Goal: Task Accomplishment & Management: Manage account settings

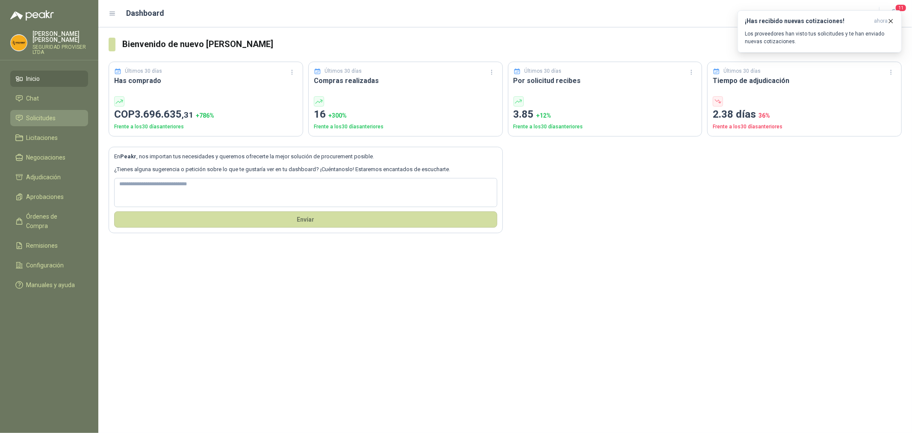
click at [52, 120] on span "Solicitudes" at bounding box center [42, 117] width 30 height 9
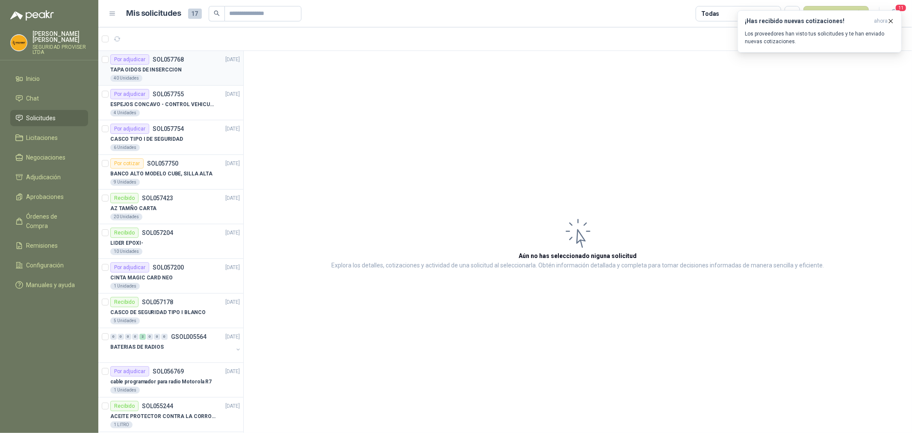
click at [192, 69] on div "TAPA OIDOS DE INSERCCION" at bounding box center [175, 70] width 130 height 10
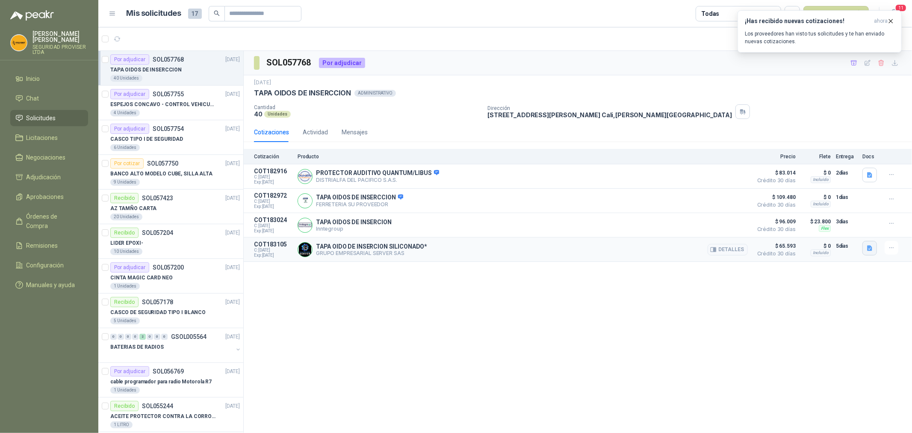
click at [866, 249] on icon "button" at bounding box center [869, 248] width 7 height 7
click at [856, 231] on button "image.png" at bounding box center [852, 230] width 37 height 9
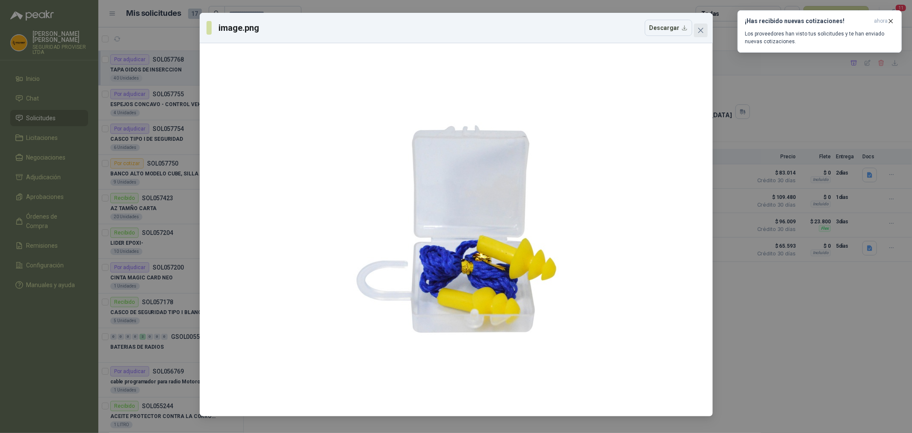
click at [700, 30] on icon "close" at bounding box center [700, 30] width 5 height 5
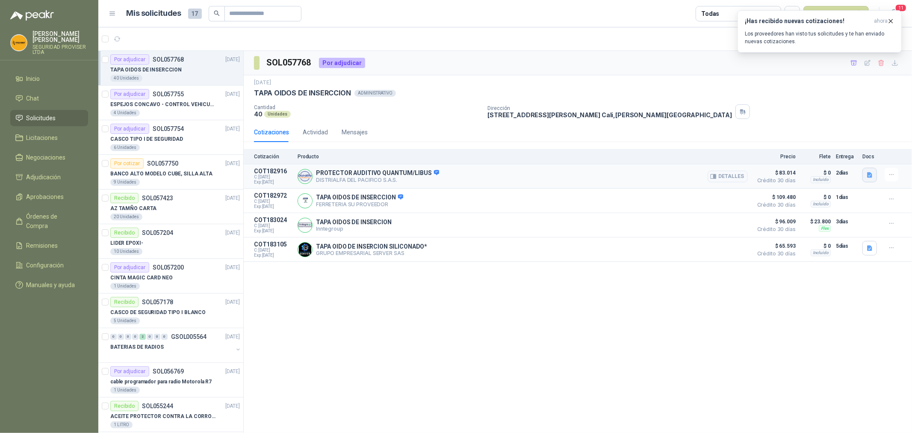
click at [867, 174] on icon "button" at bounding box center [869, 175] width 5 height 6
click at [804, 163] on div "tap_n_auditivo_quantum_caja_pl_stica_cinturon.pdf" at bounding box center [801, 156] width 152 height 20
click at [801, 157] on button "tap_n_auditivo_quantum_caja_pl_stica_cinturon.pdf" at bounding box center [801, 156] width 141 height 9
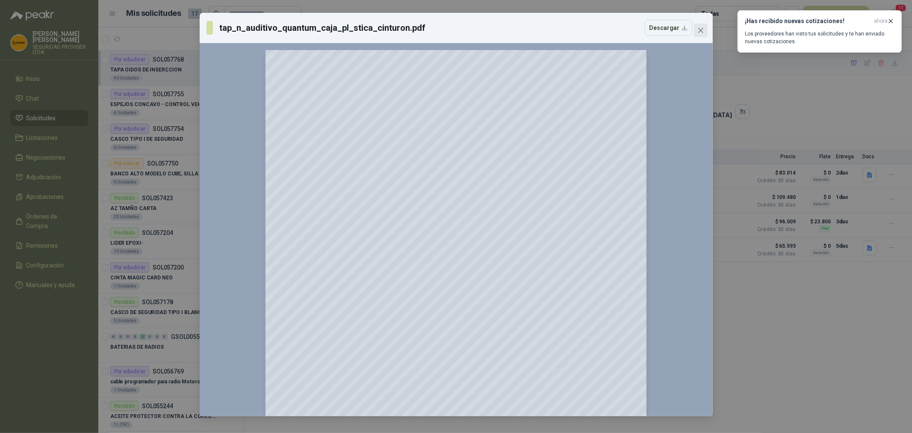
click at [697, 32] on icon "close" at bounding box center [700, 30] width 7 height 7
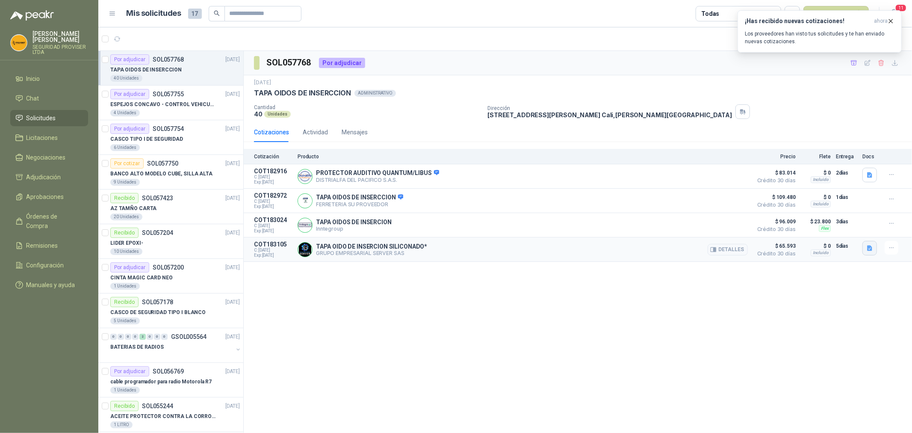
click at [871, 249] on icon "button" at bounding box center [869, 248] width 7 height 7
click at [860, 233] on button "image.png" at bounding box center [852, 230] width 37 height 9
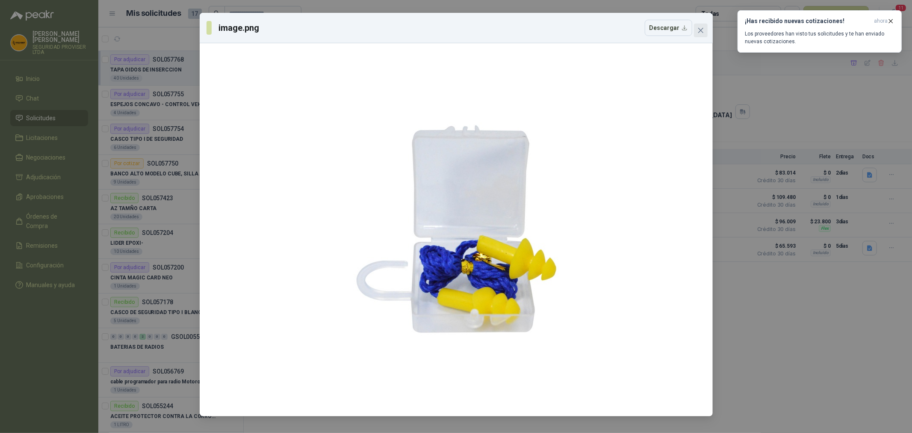
click at [704, 32] on span "Close" at bounding box center [701, 30] width 14 height 7
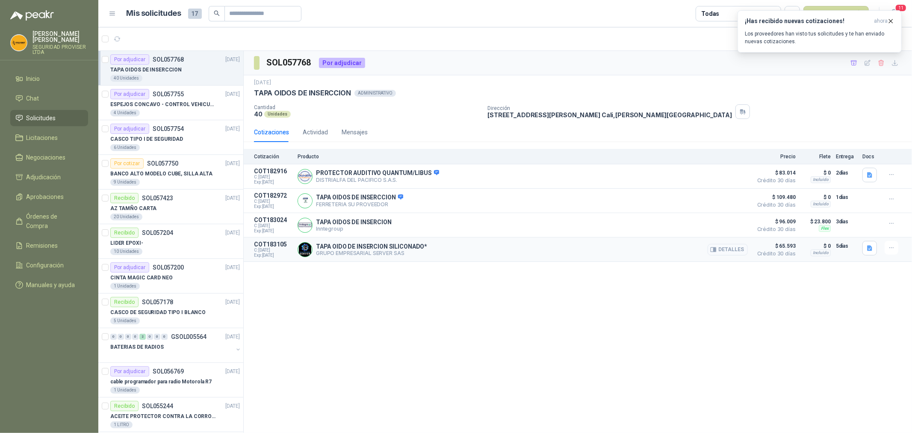
click at [735, 248] on button "Detalles" at bounding box center [728, 250] width 40 height 12
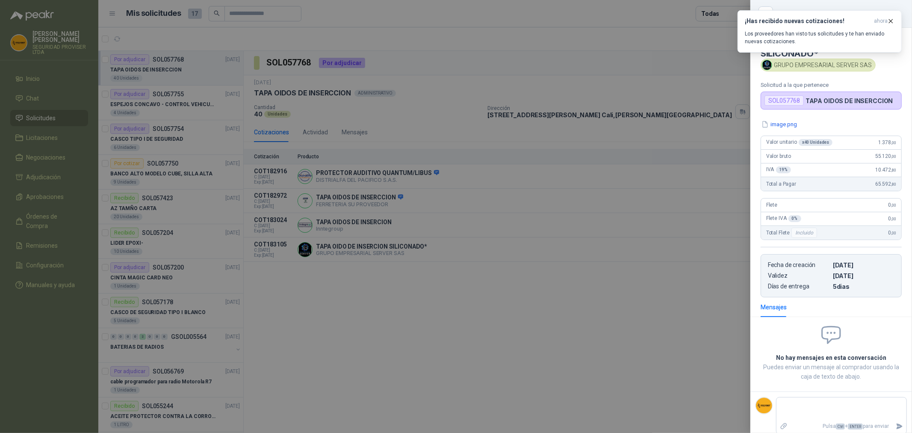
click at [720, 311] on div at bounding box center [456, 216] width 912 height 433
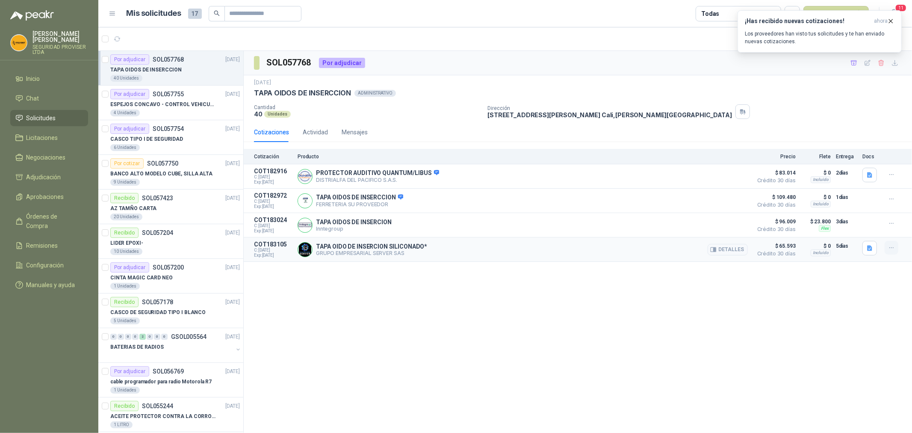
click at [890, 250] on icon "button" at bounding box center [891, 247] width 7 height 7
click at [867, 176] on icon "button" at bounding box center [869, 175] width 5 height 6
click at [845, 159] on button "tap_n_auditivo_quantum_caja_pl_stica_cinturon.pdf" at bounding box center [801, 156] width 141 height 9
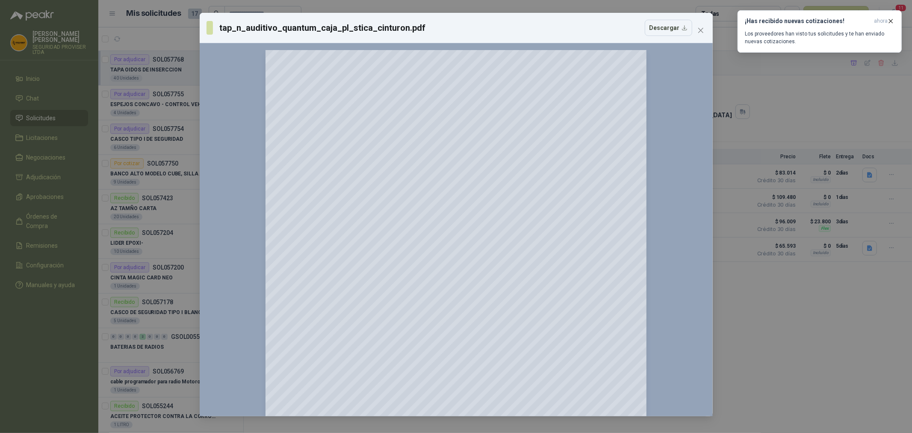
click at [802, 117] on div "tap_n_auditivo_quantum_caja_pl_stica_cinturon.pdf Descargar 150 %" at bounding box center [456, 216] width 912 height 433
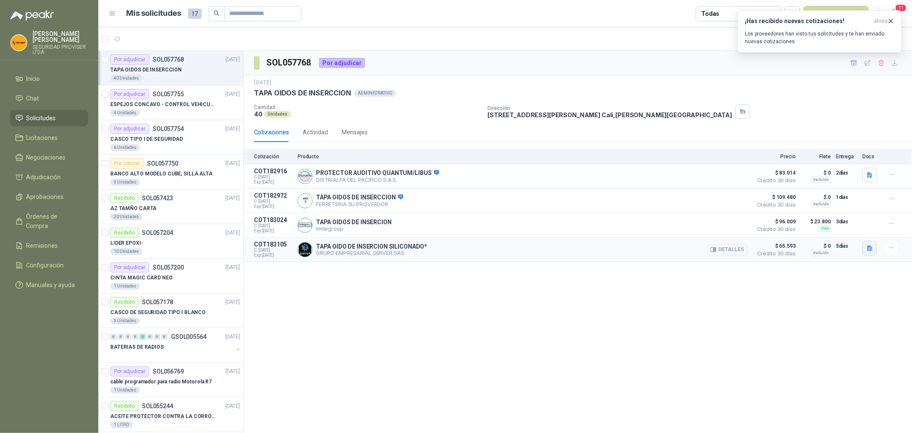
click at [866, 249] on icon "button" at bounding box center [869, 248] width 7 height 7
click at [861, 225] on div "image.png" at bounding box center [853, 230] width 48 height 20
click at [855, 232] on button "image.png" at bounding box center [852, 230] width 37 height 9
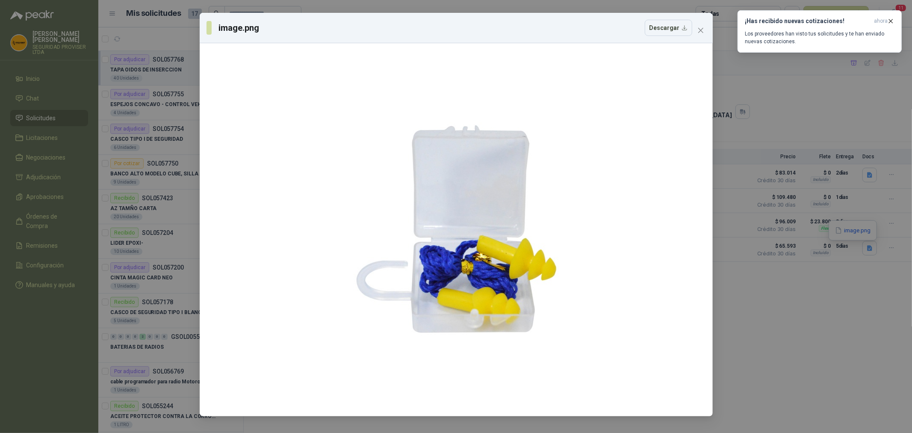
click at [830, 305] on div "image.png Descargar" at bounding box center [456, 216] width 912 height 433
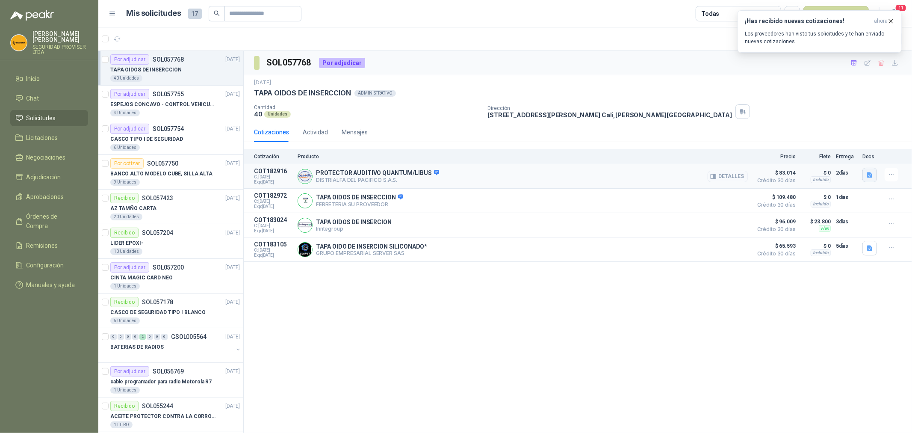
click at [869, 177] on icon "button" at bounding box center [869, 175] width 5 height 6
click at [839, 156] on button "tap_n_auditivo_quantum_caja_pl_stica_cinturon.pdf" at bounding box center [801, 156] width 141 height 9
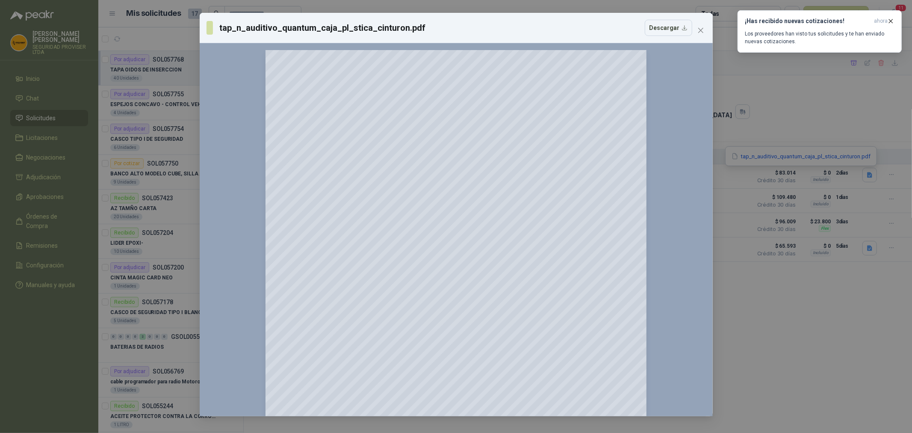
click at [783, 312] on div "tap_n_auditivo_quantum_caja_pl_stica_cinturon.pdf Descargar 150 %" at bounding box center [456, 216] width 912 height 433
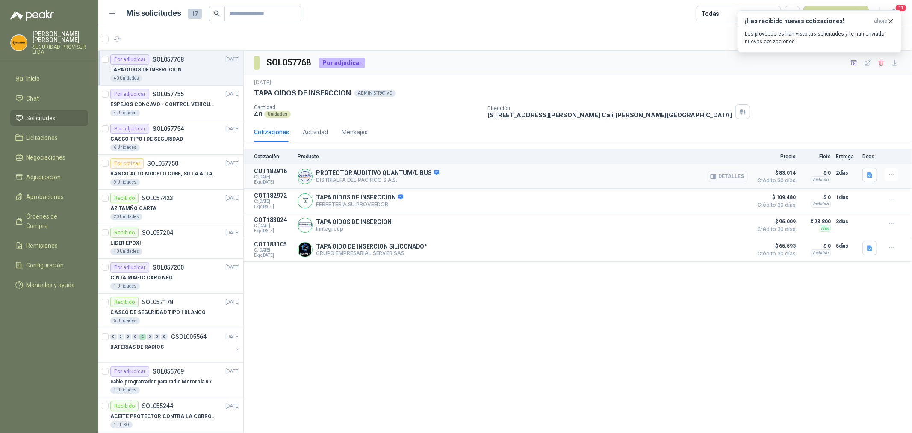
click at [739, 177] on button "Detalles" at bounding box center [728, 177] width 40 height 12
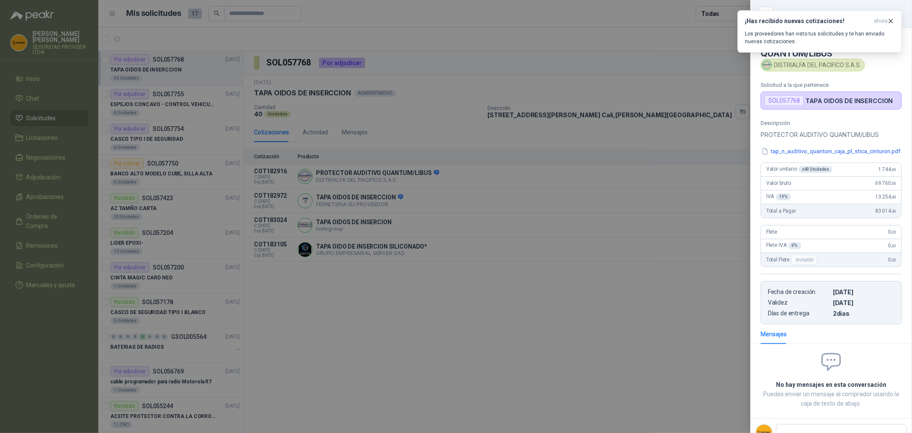
click at [725, 133] on div at bounding box center [456, 216] width 912 height 433
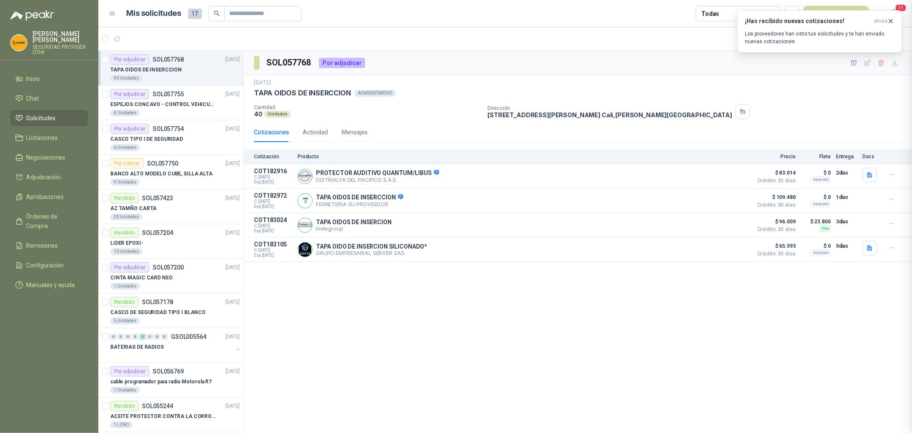
scroll to position [3, 0]
click at [897, 174] on button "button" at bounding box center [892, 175] width 14 height 14
click at [791, 130] on div "Cotizaciones Actividad Mensajes" at bounding box center [578, 132] width 648 height 20
click at [892, 173] on icon "button" at bounding box center [891, 174] width 7 height 7
click at [869, 144] on button "Añadir" at bounding box center [874, 140] width 68 height 14
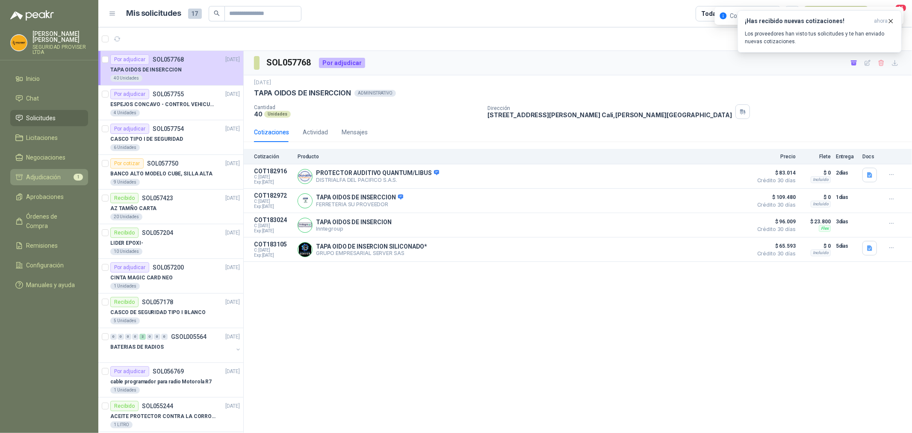
click at [65, 169] on link "Adjudicación 1" at bounding box center [49, 177] width 78 height 16
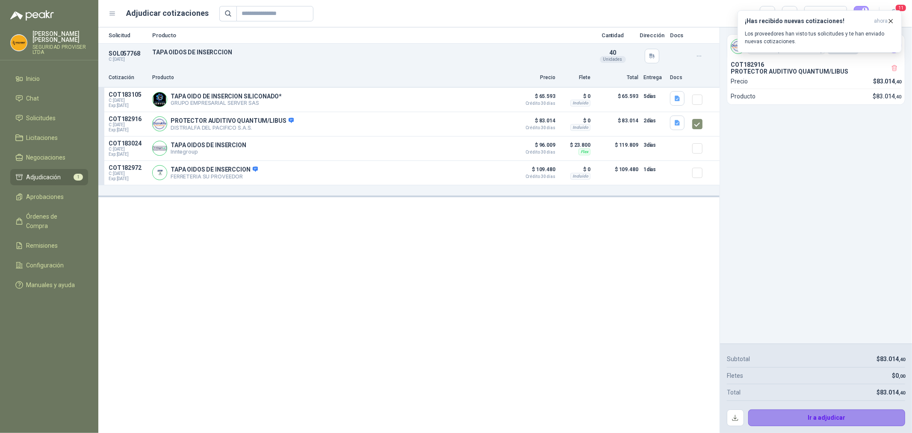
click at [849, 419] on button "Ir a adjudicar" at bounding box center [826, 417] width 157 height 17
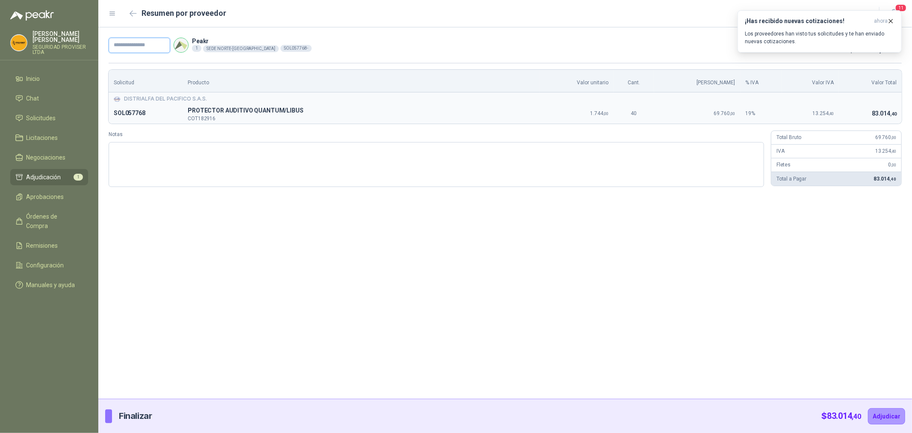
drag, startPoint x: 130, startPoint y: 43, endPoint x: 130, endPoint y: 50, distance: 6.9
click at [130, 50] on input "text" at bounding box center [140, 45] width 62 height 15
type input "*"
type input "***"
click at [877, 415] on button "Adjudicar" at bounding box center [886, 416] width 37 height 16
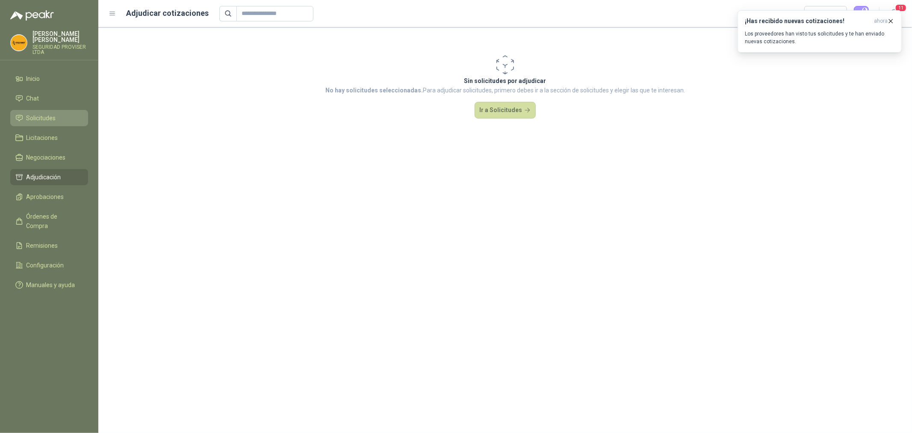
click at [56, 119] on li "Solicitudes" at bounding box center [49, 117] width 68 height 9
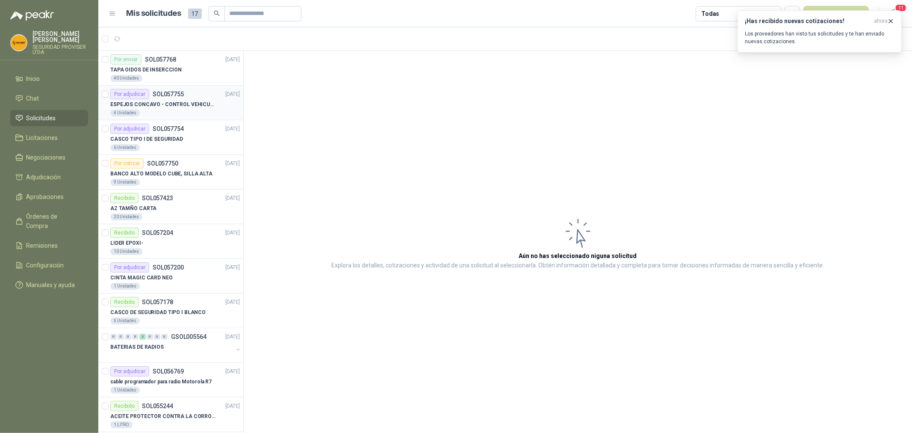
click at [192, 108] on p "ESPEJOS CONCAVO - CONTROL VEHICULAR" at bounding box center [163, 104] width 106 height 8
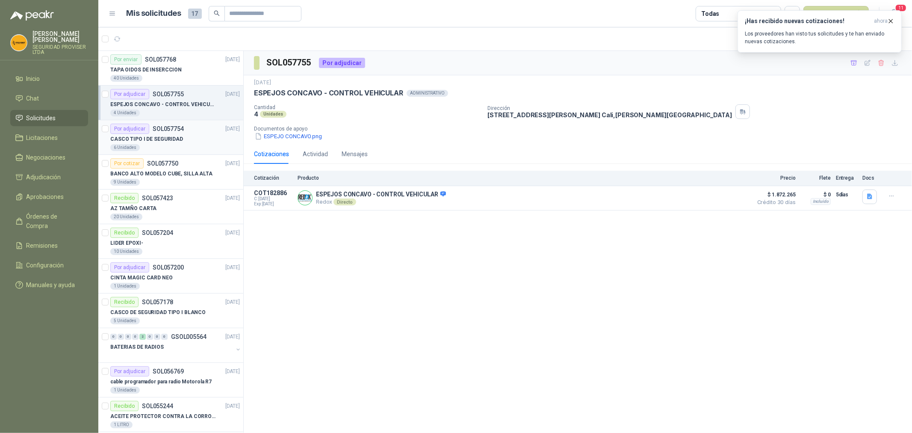
click at [191, 139] on div "CASCO TIPO I DE SEGURIDAD" at bounding box center [175, 139] width 130 height 10
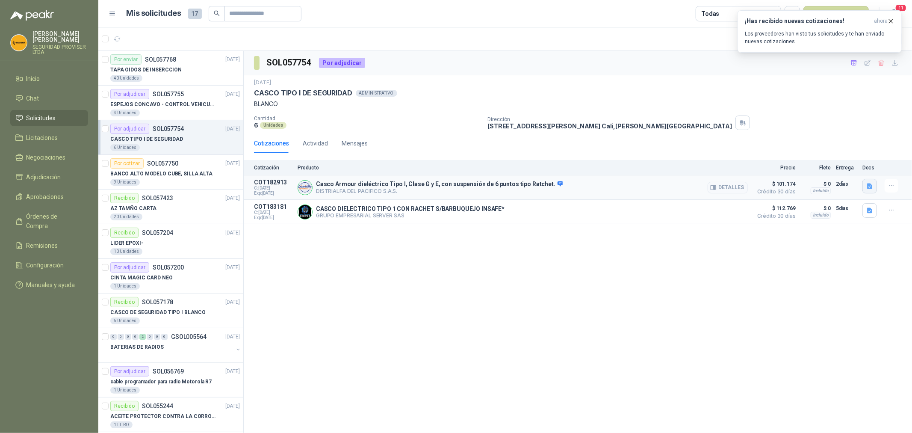
click at [875, 188] on button "button" at bounding box center [870, 186] width 15 height 15
click at [851, 168] on button "10-P03 (Armour).pdf" at bounding box center [840, 167] width 62 height 9
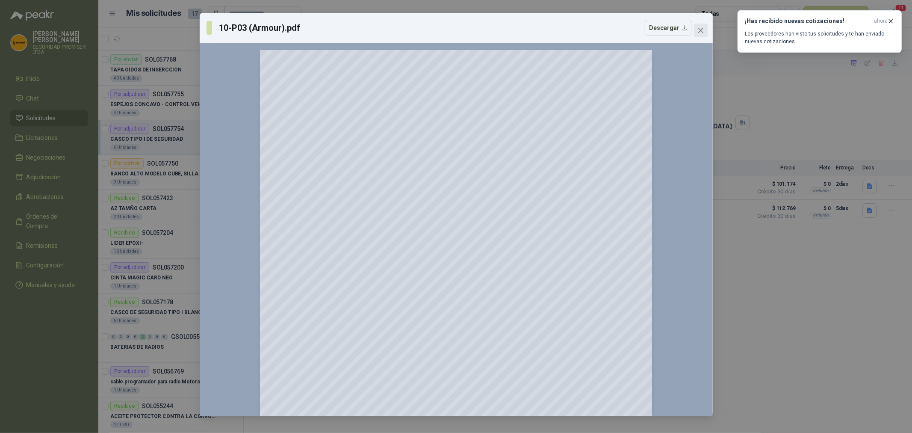
click at [699, 29] on icon "close" at bounding box center [700, 30] width 5 height 5
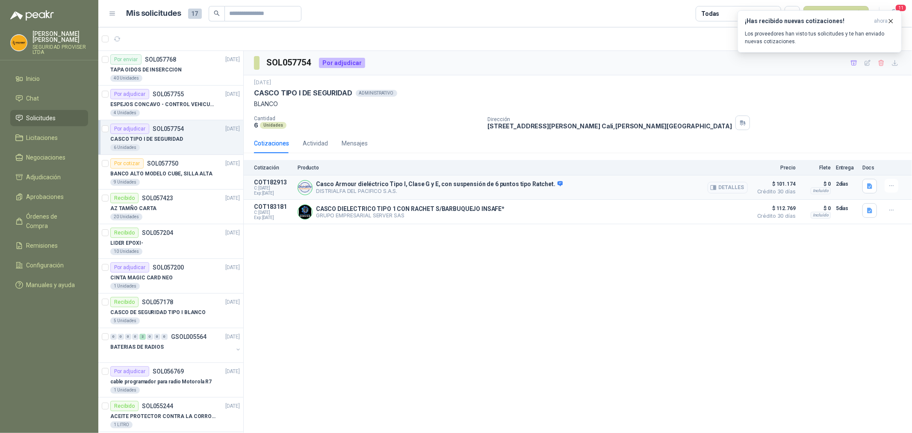
click at [745, 190] on button "Detalles" at bounding box center [728, 188] width 40 height 12
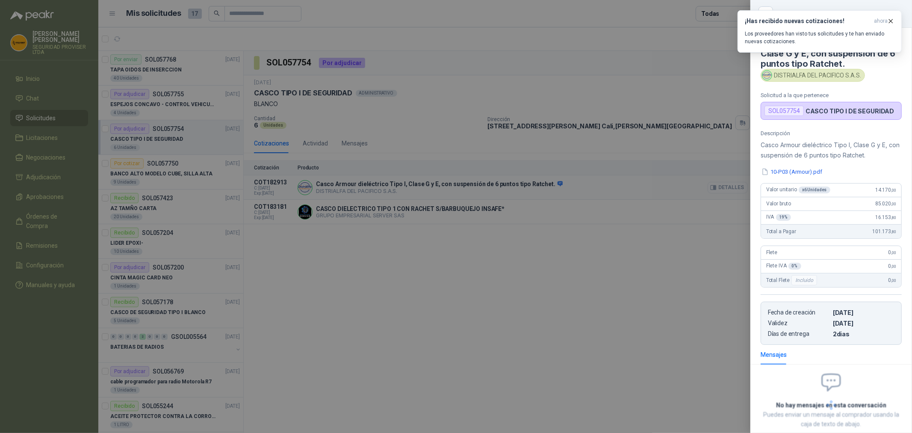
scroll to position [50, 0]
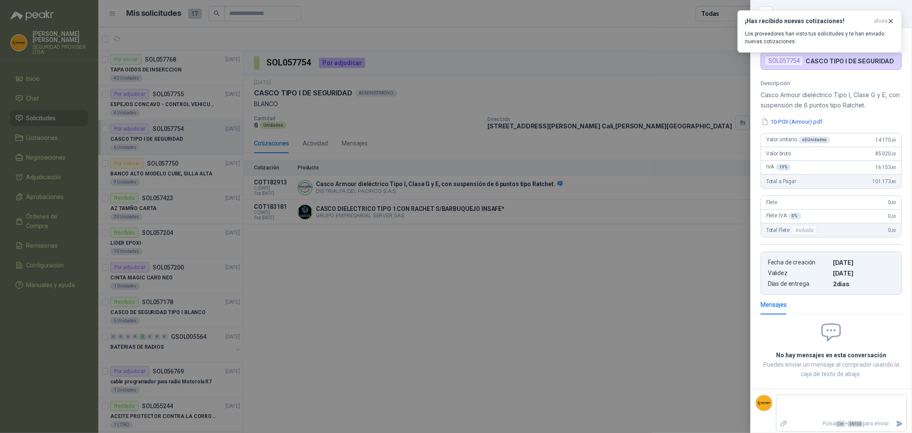
click at [696, 227] on div at bounding box center [456, 216] width 912 height 433
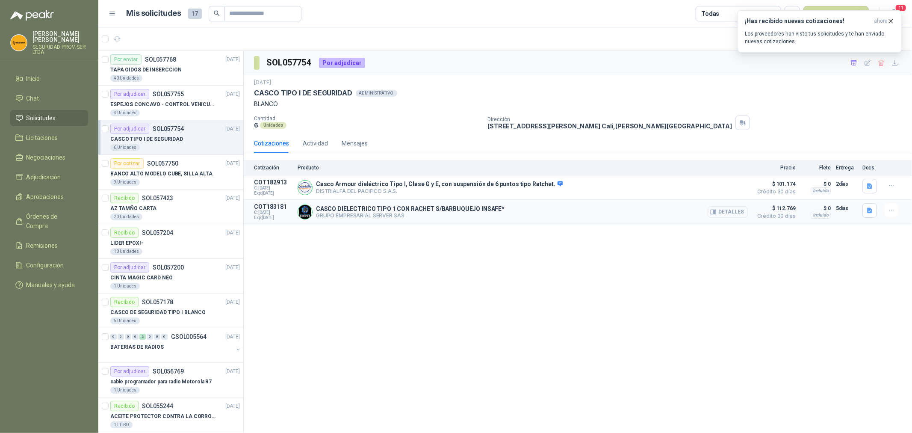
click at [736, 211] on button "Detalles" at bounding box center [728, 212] width 40 height 12
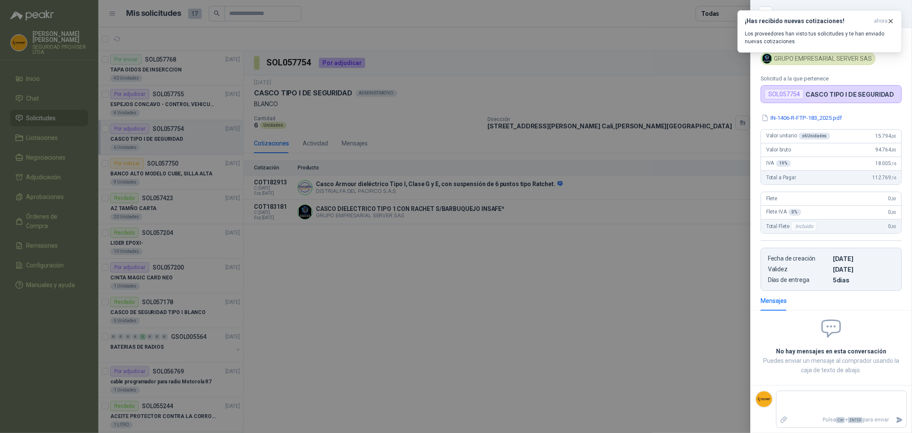
scroll to position [17, 0]
click at [700, 279] on div at bounding box center [456, 216] width 912 height 433
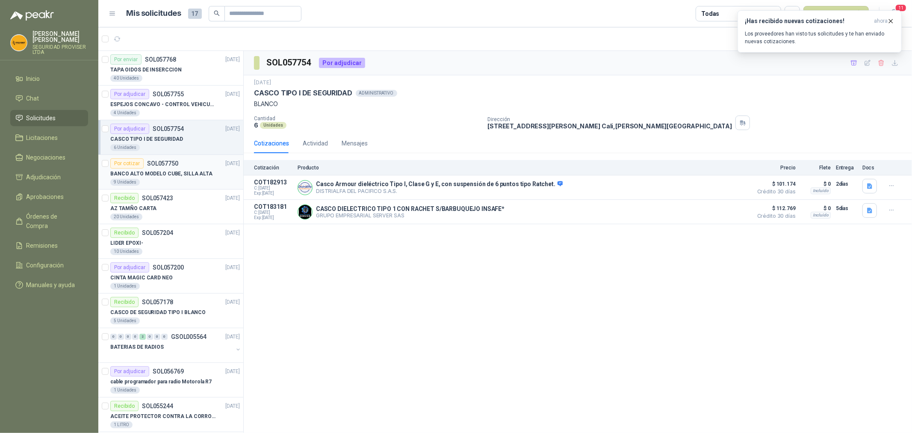
click at [178, 183] on div "9 Unidades" at bounding box center [175, 182] width 130 height 7
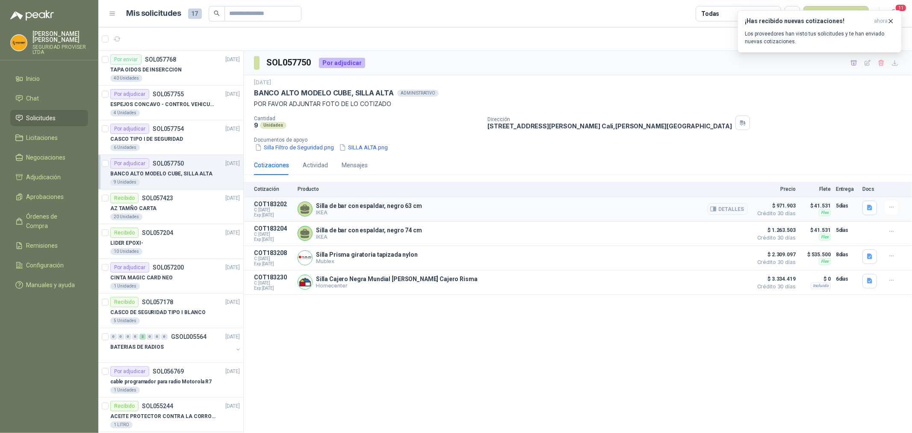
click at [730, 211] on button "Detalles" at bounding box center [728, 209] width 40 height 12
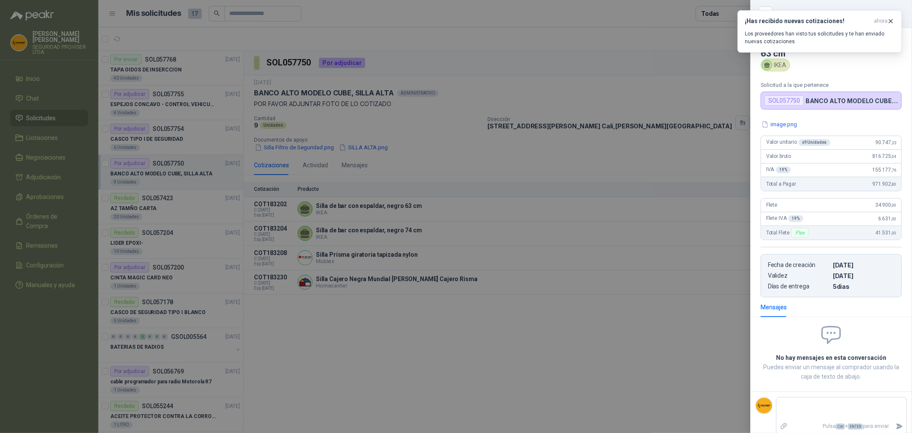
click at [781, 130] on div "image.png Valor unitario x 9 Unidades 90.747 ,23 Valor bruto 816.725 ,04 IVA 19…" at bounding box center [831, 208] width 162 height 177
click at [779, 126] on button "image.png" at bounding box center [779, 124] width 37 height 9
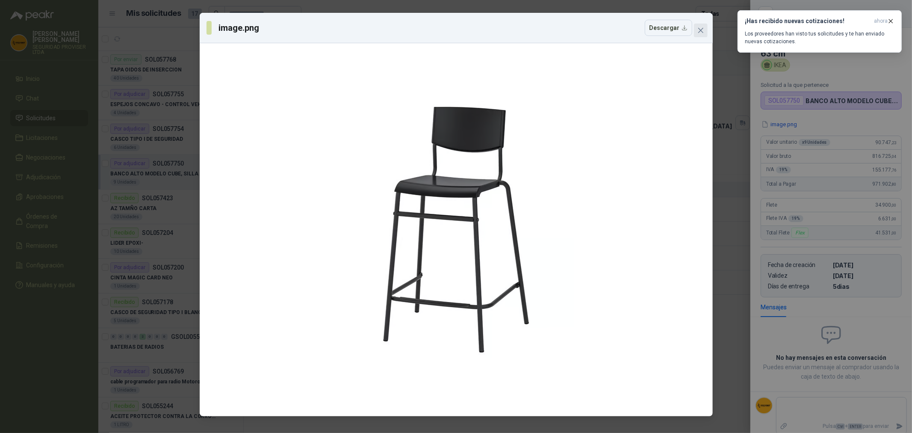
click at [703, 28] on icon "close" at bounding box center [700, 30] width 7 height 7
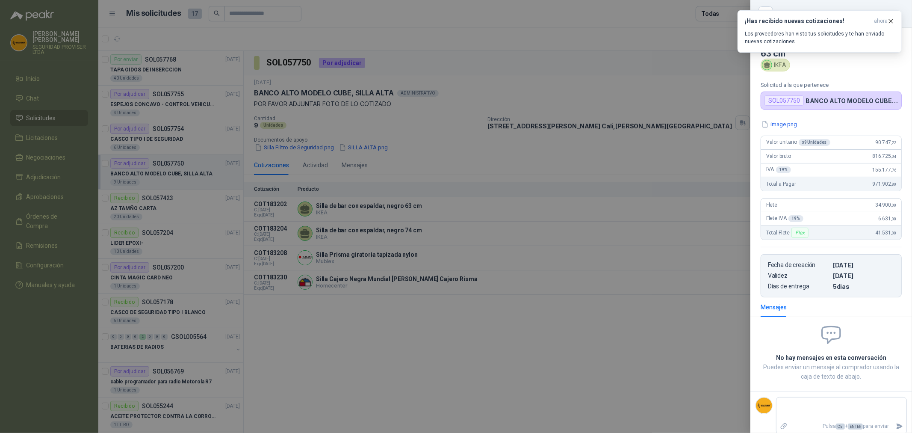
click at [656, 181] on div at bounding box center [456, 216] width 912 height 433
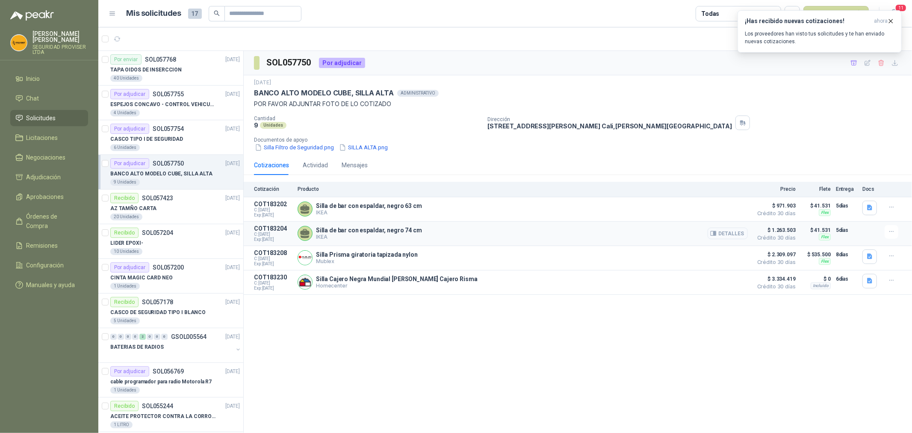
click at [738, 234] on button "Detalles" at bounding box center [728, 233] width 40 height 12
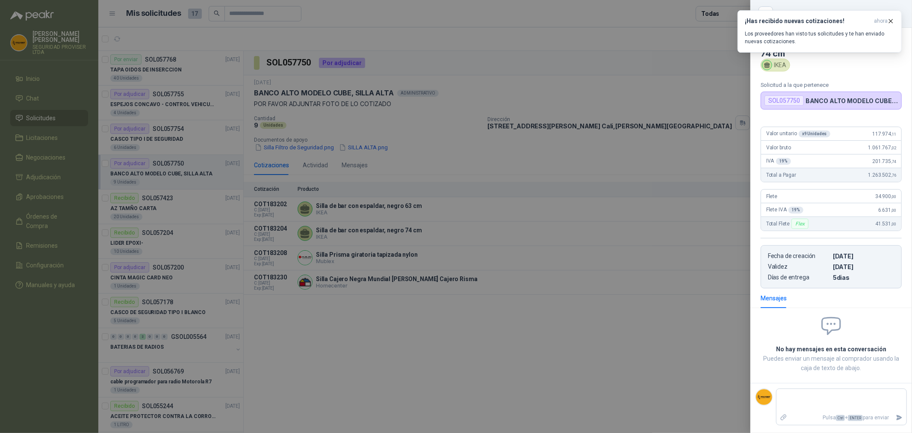
click at [719, 159] on div at bounding box center [456, 216] width 912 height 433
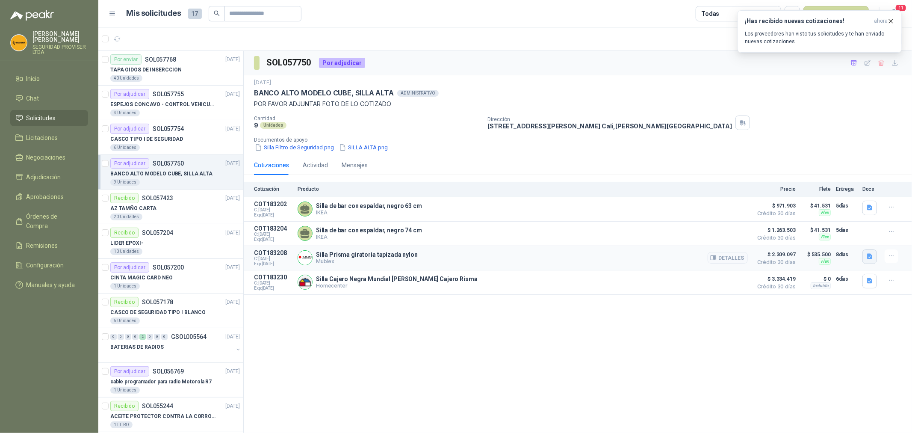
click at [869, 258] on icon "button" at bounding box center [869, 257] width 5 height 6
click at [860, 238] on button "image.png" at bounding box center [852, 238] width 37 height 9
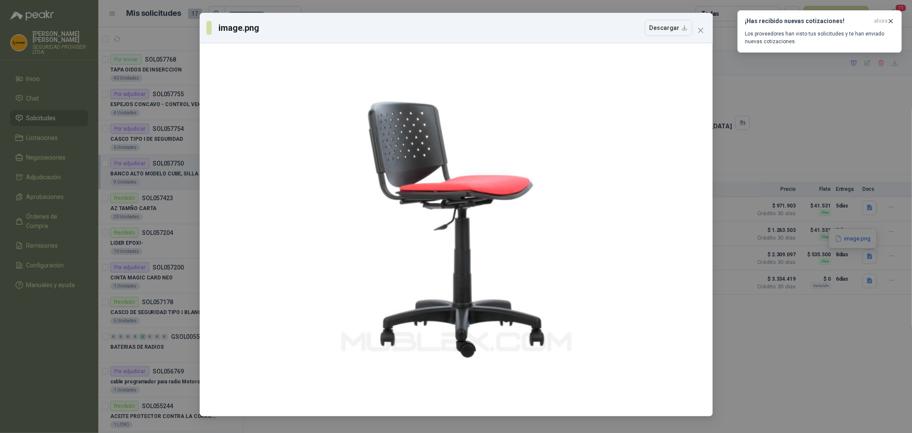
click at [739, 126] on div "image.png Descargar" at bounding box center [456, 216] width 912 height 433
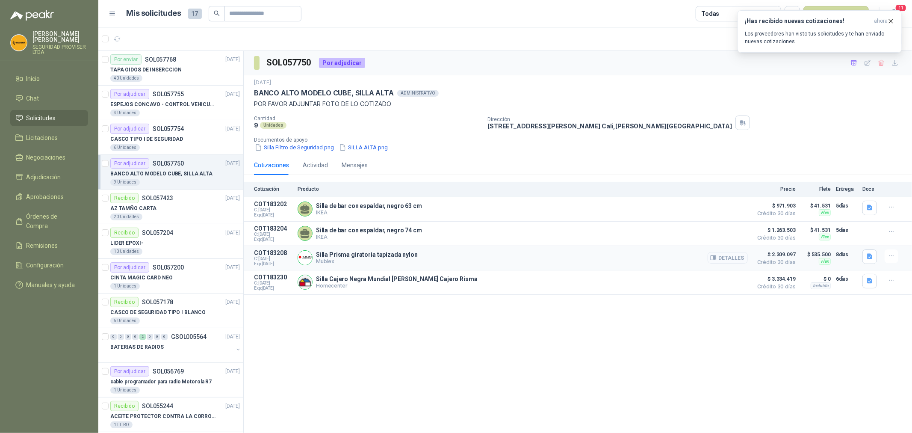
click at [738, 262] on button "Detalles" at bounding box center [728, 258] width 40 height 12
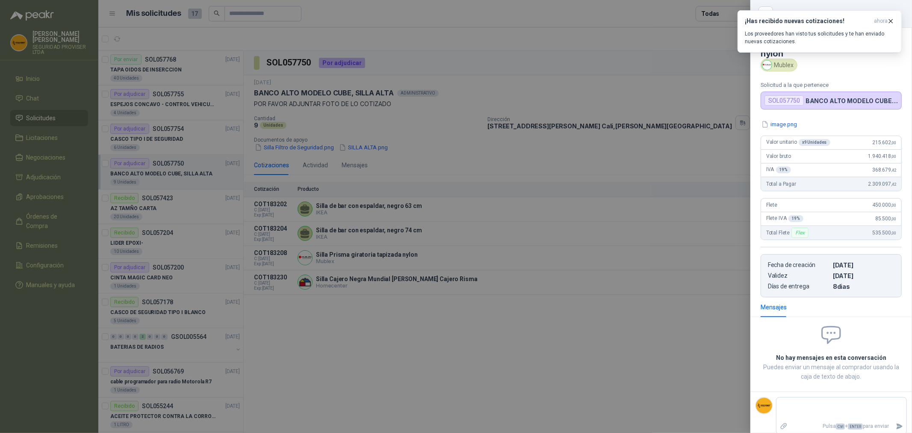
click at [674, 331] on div at bounding box center [456, 216] width 912 height 433
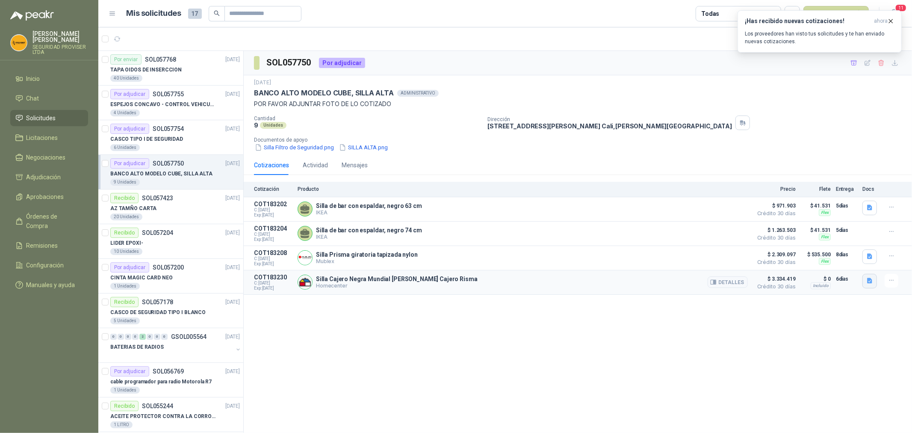
click at [872, 281] on icon "button" at bounding box center [869, 281] width 5 height 6
click at [851, 253] on button "image.png" at bounding box center [852, 254] width 37 height 9
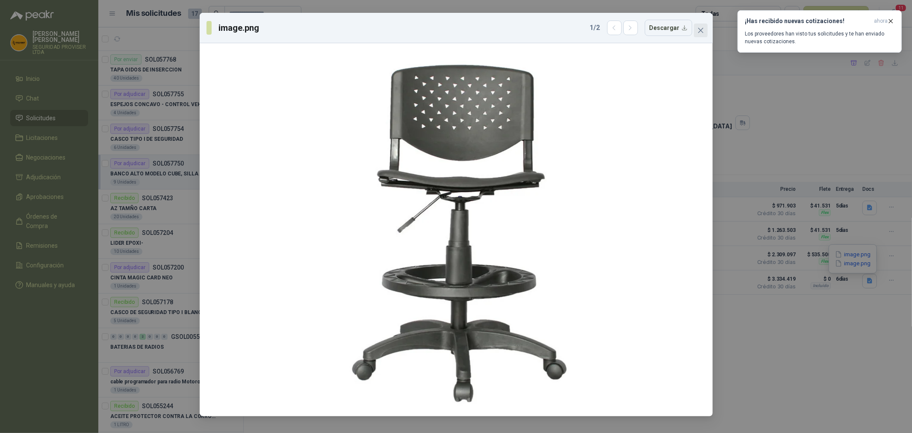
click at [700, 35] on button "Close" at bounding box center [701, 31] width 14 height 14
